Goal: Task Accomplishment & Management: Manage account settings

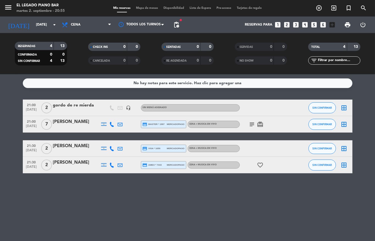
click at [36, 15] on div "menu El Legado Piano Bar [DATE] 2. septiembre - 20:55 Mis reservas Mapa de mesa…" at bounding box center [187, 8] width 375 height 17
click at [36, 18] on div "[DATE] [DATE] arrow_drop_down" at bounding box center [31, 25] width 55 height 17
click at [37, 23] on input "[DATE]" at bounding box center [56, 24] width 46 height 9
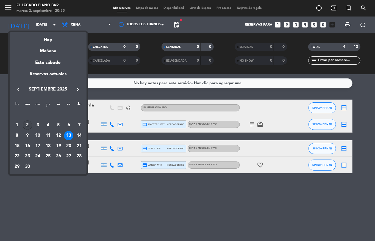
click at [28, 127] on div "2" at bounding box center [27, 124] width 9 height 9
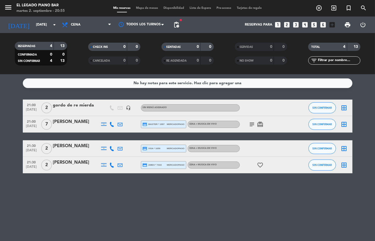
type input "[DATE]"
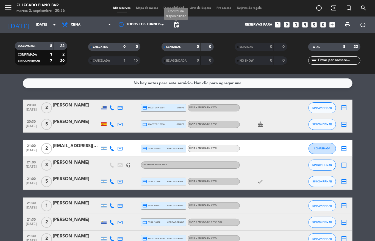
click at [179, 26] on span "pending_actions" at bounding box center [176, 24] width 7 height 7
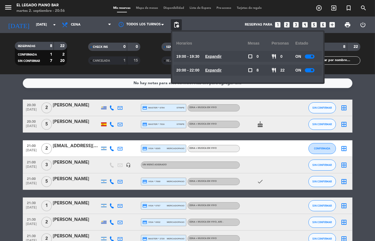
click at [309, 59] on div "ON" at bounding box center [308, 56] width 24 height 11
drag, startPoint x: 314, startPoint y: 51, endPoint x: 314, endPoint y: 57, distance: 5.5
click at [314, 52] on div "ON" at bounding box center [308, 56] width 24 height 11
click at [314, 57] on span at bounding box center [312, 56] width 2 height 2
click at [311, 68] on div at bounding box center [310, 70] width 10 height 4
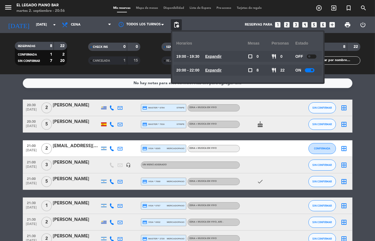
click at [311, 69] on div at bounding box center [310, 70] width 10 height 4
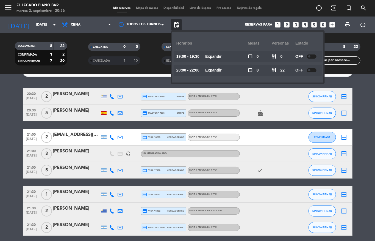
click at [361, 121] on bookings-row "20:30 [DATE] 2 [PERSON_NAME] credit_card master * 6794 stripe CENA + MUSICA EN …" at bounding box center [187, 161] width 375 height 147
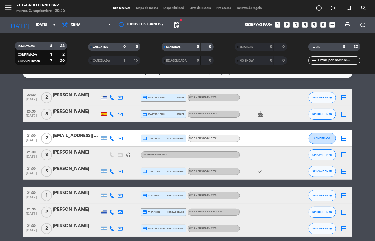
scroll to position [0, 0]
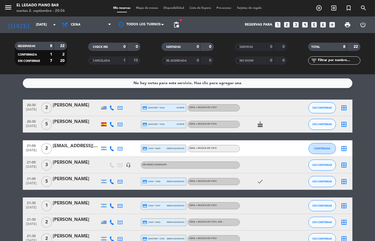
click at [175, 9] on span "Disponibilidad" at bounding box center [174, 8] width 26 height 3
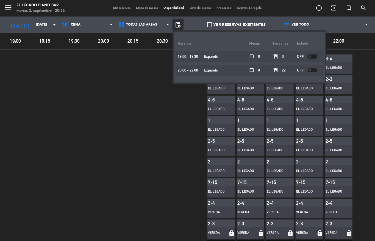
click at [58, 70] on span at bounding box center [43, 157] width 29 height 206
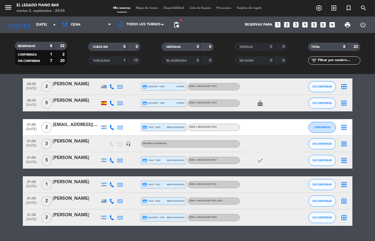
scroll to position [20, 0]
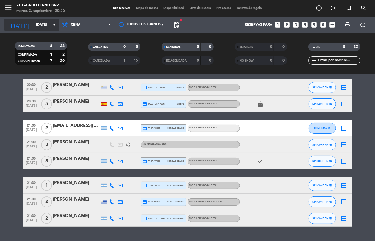
click at [45, 25] on input "[DATE]" at bounding box center [56, 24] width 46 height 9
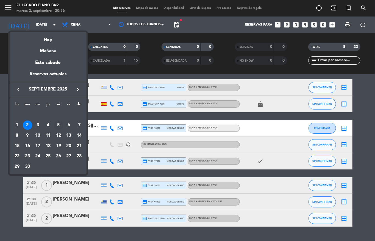
click at [58, 125] on div "5" at bounding box center [58, 124] width 9 height 9
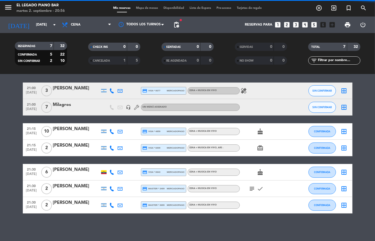
scroll to position [17, 0]
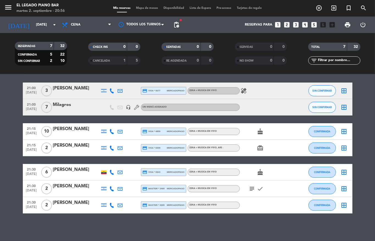
click at [249, 189] on icon "subject" at bounding box center [252, 188] width 7 height 7
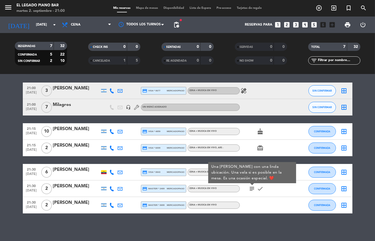
click at [96, 240] on div "No hay notas para este servicio. Haz clic para agregar una 21:00 [DATE] 3 [PERS…" at bounding box center [187, 157] width 375 height 167
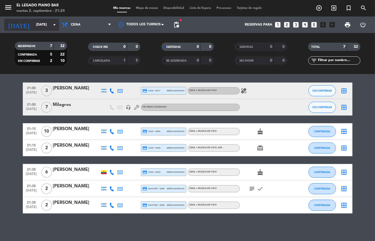
click at [45, 24] on input "[DATE]" at bounding box center [56, 24] width 46 height 9
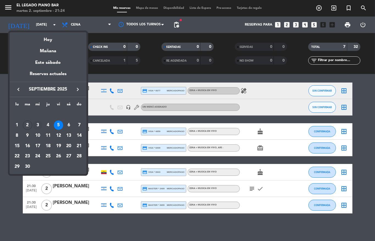
click at [37, 127] on div "3" at bounding box center [37, 124] width 9 height 9
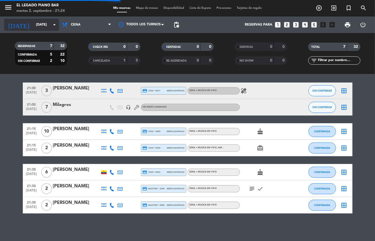
click at [51, 24] on icon "arrow_drop_down" at bounding box center [54, 24] width 7 height 7
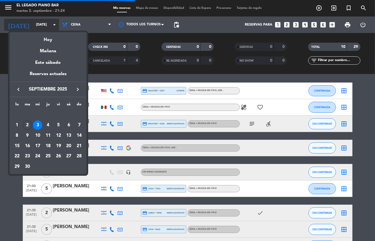
scroll to position [20, 0]
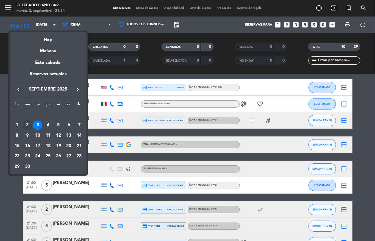
click at [28, 127] on div "2" at bounding box center [27, 124] width 9 height 9
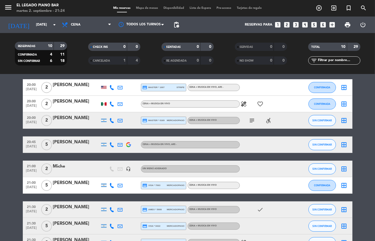
type input "[DATE]"
